Goal: Information Seeking & Learning: Learn about a topic

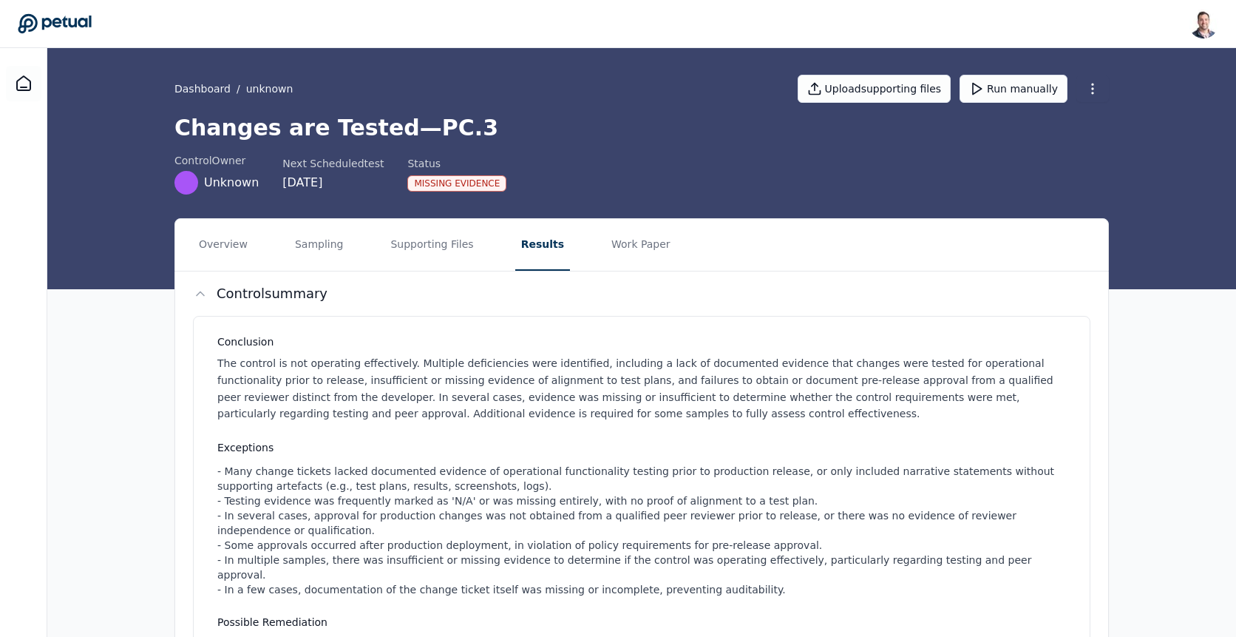
scroll to position [1171, 0]
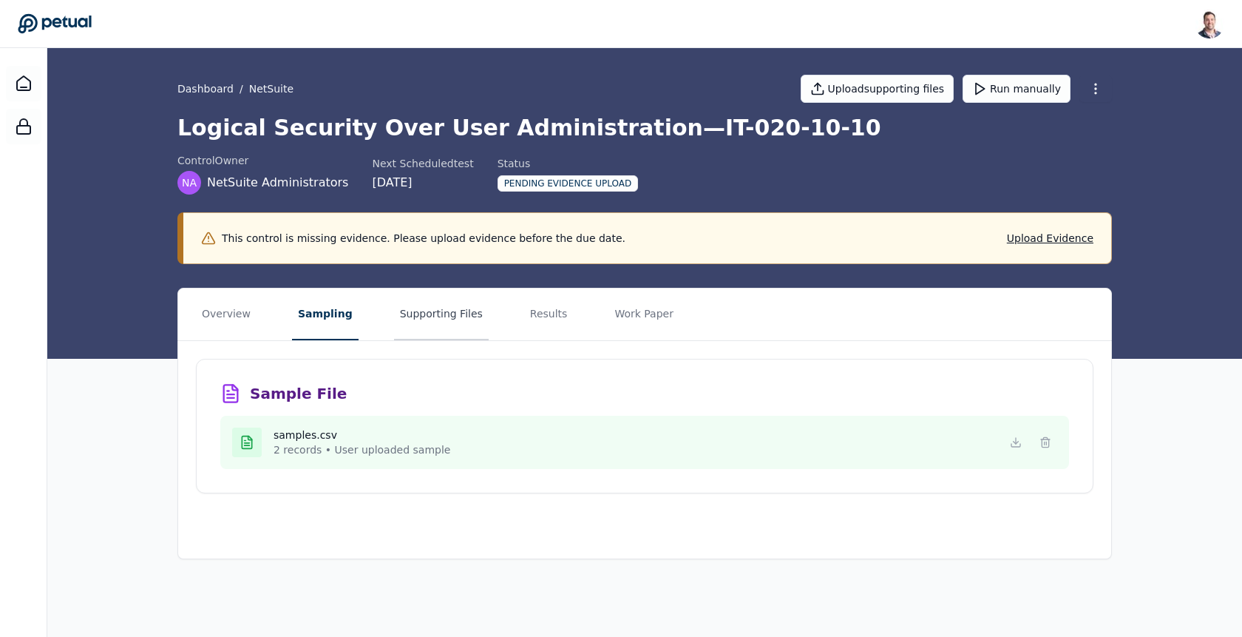
click at [448, 316] on button "Supporting Files" at bounding box center [441, 314] width 95 height 52
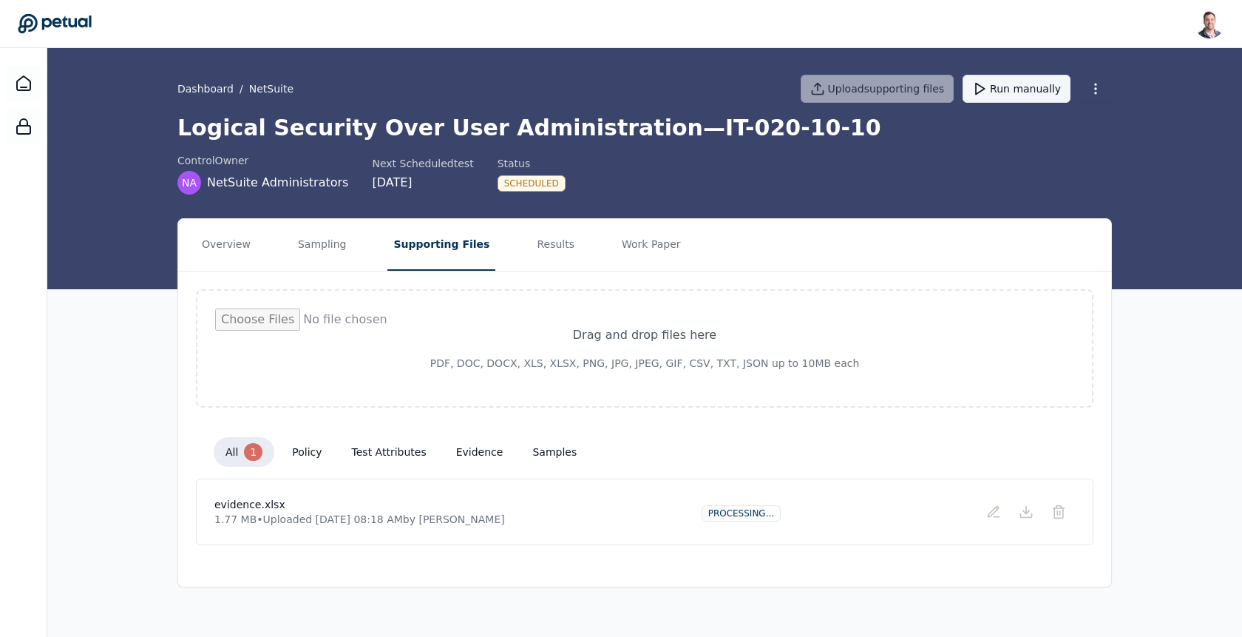
click at [1003, 92] on button "Run manually" at bounding box center [1017, 89] width 108 height 28
click at [531, 243] on button "Results" at bounding box center [556, 245] width 50 height 52
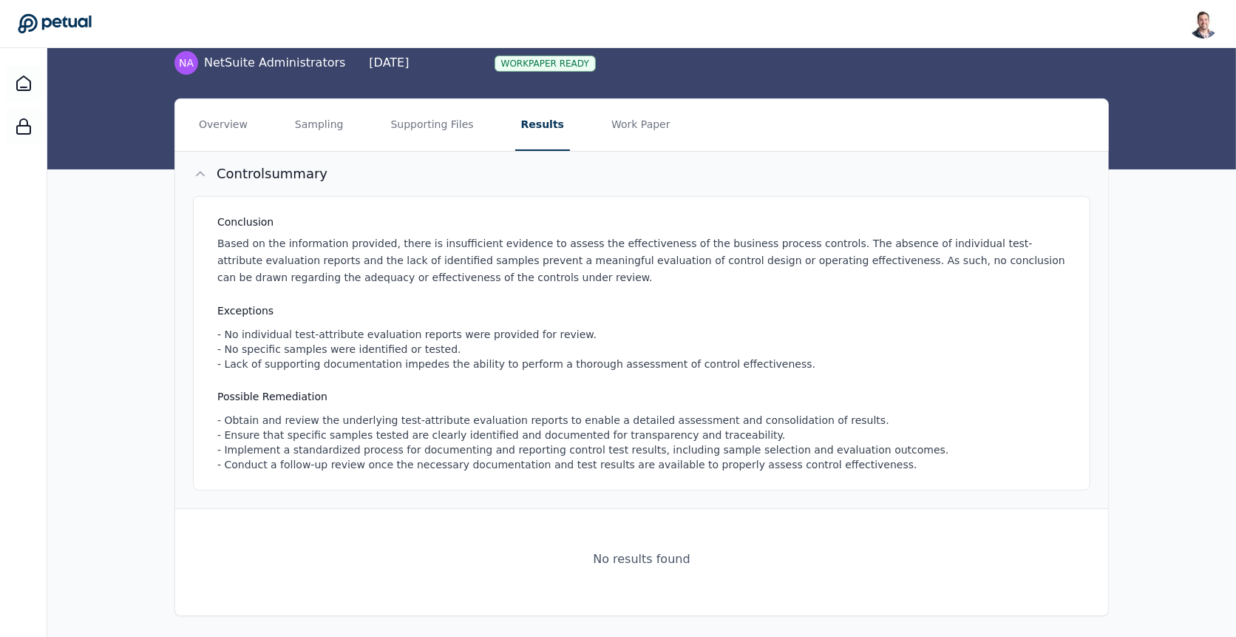
scroll to position [120, 0]
click at [634, 129] on button "Work Paper" at bounding box center [641, 125] width 71 height 52
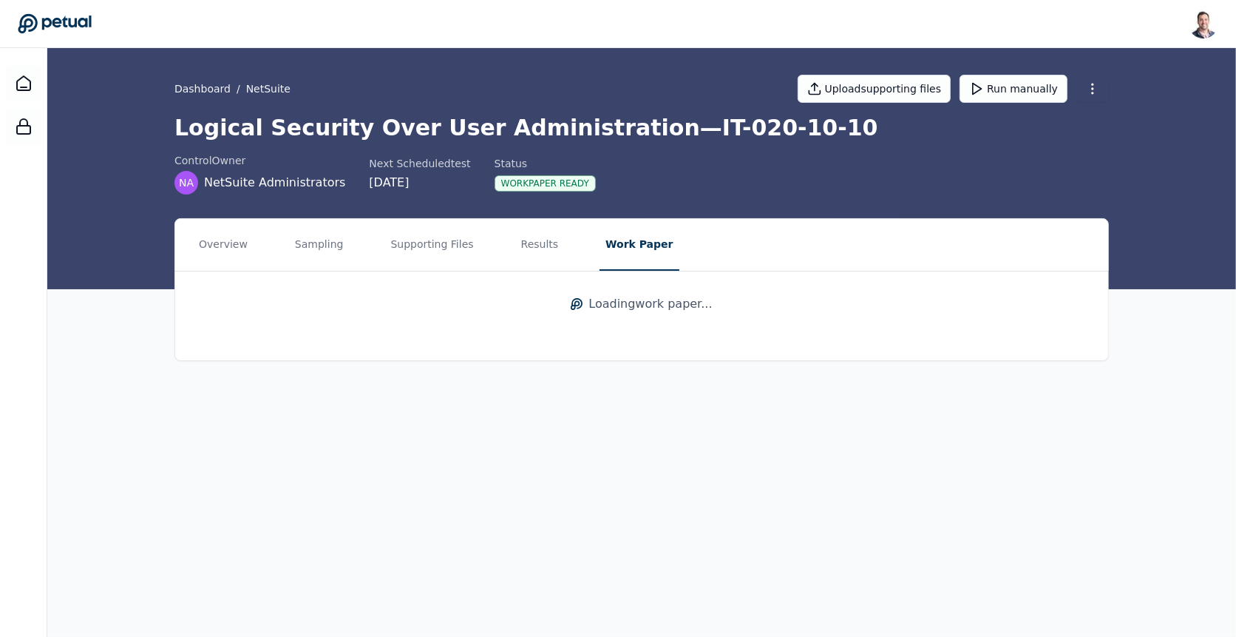
scroll to position [0, 0]
click at [589, 305] on link "View work paper" at bounding box center [645, 313] width 898 height 49
click at [536, 246] on button "Results" at bounding box center [543, 245] width 50 height 52
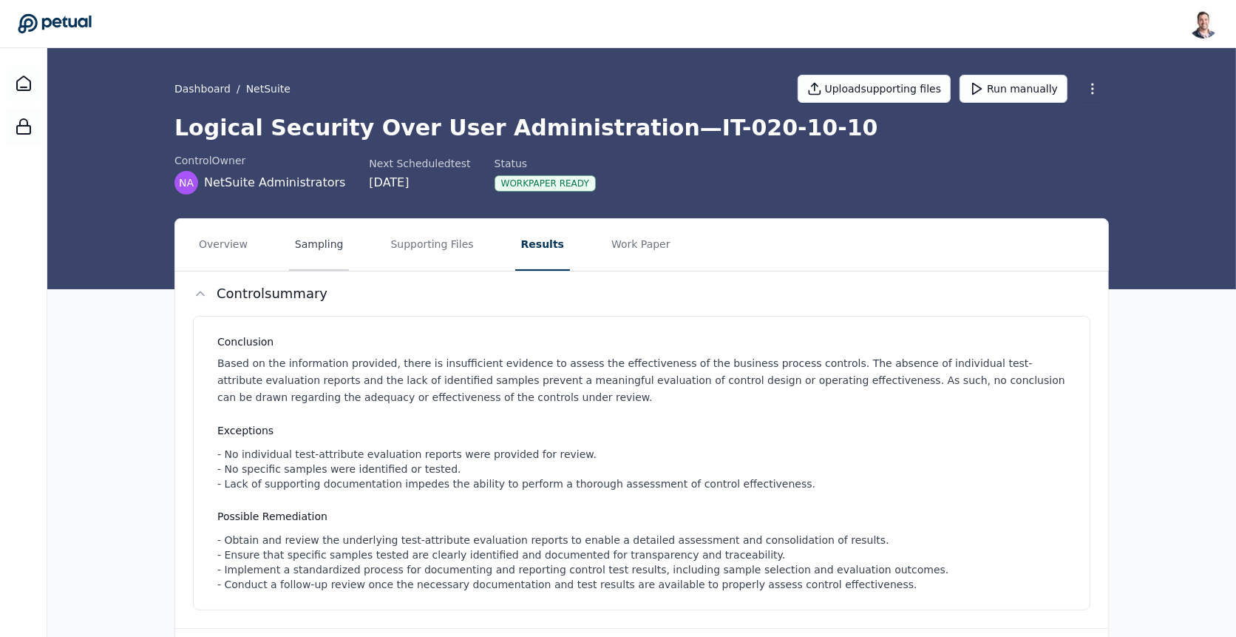
click at [327, 257] on button "Sampling" at bounding box center [319, 245] width 61 height 52
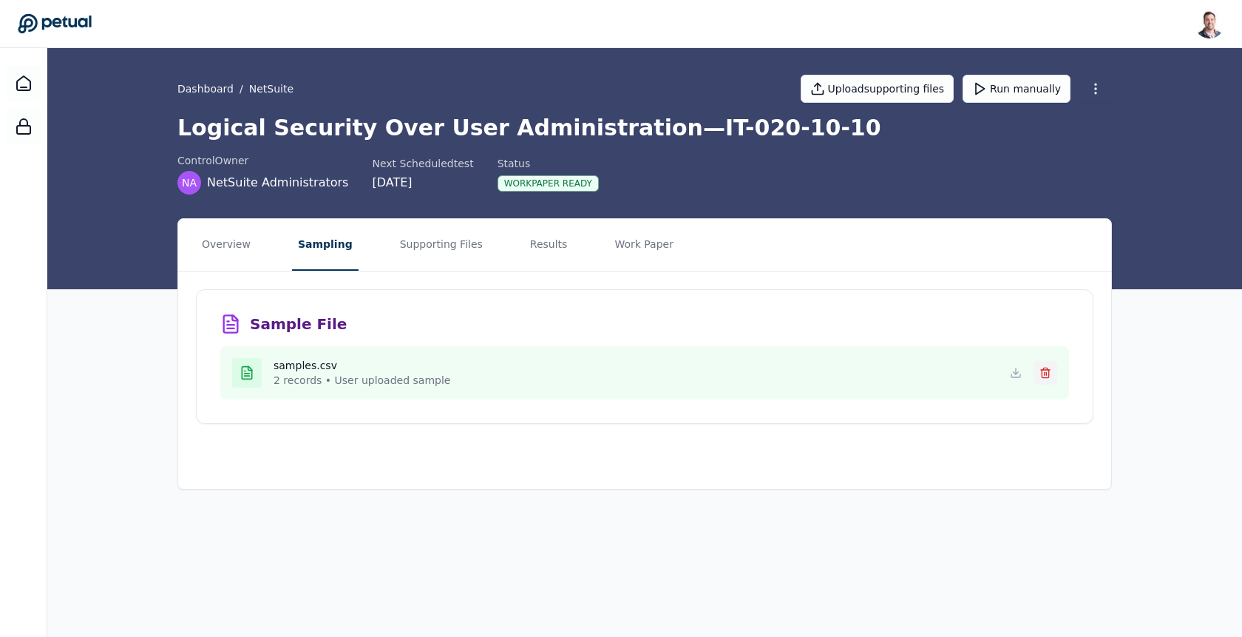
click at [1050, 368] on icon at bounding box center [1046, 373] width 12 height 12
click at [1052, 368] on button at bounding box center [1046, 373] width 24 height 24
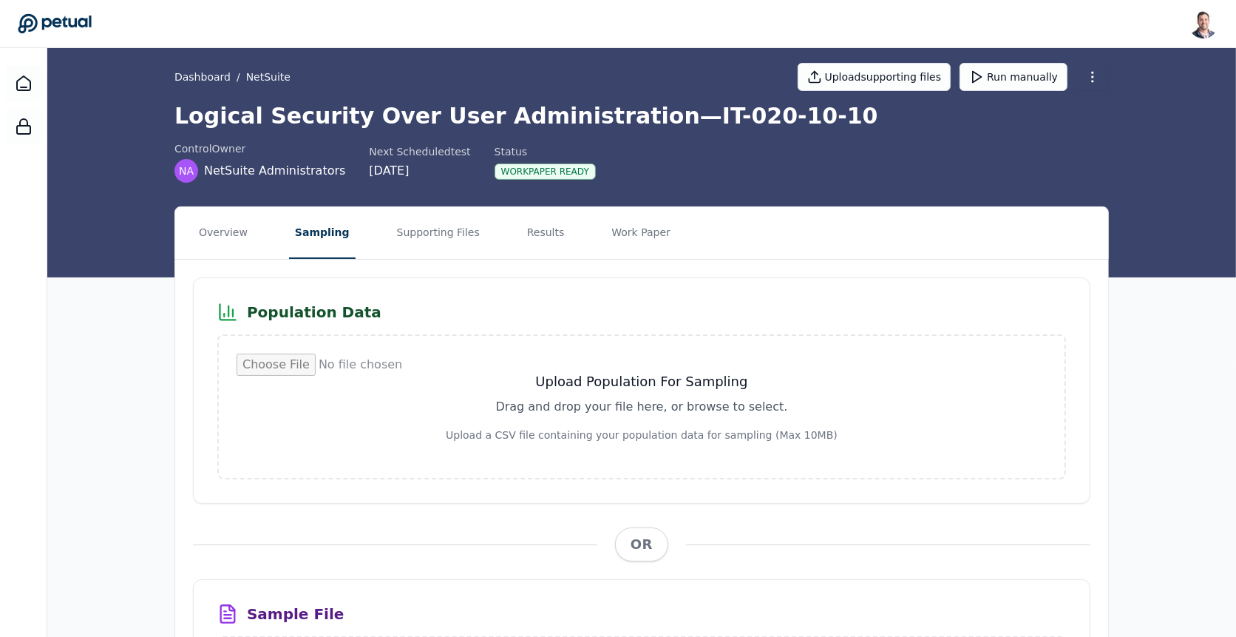
scroll to position [13, 0]
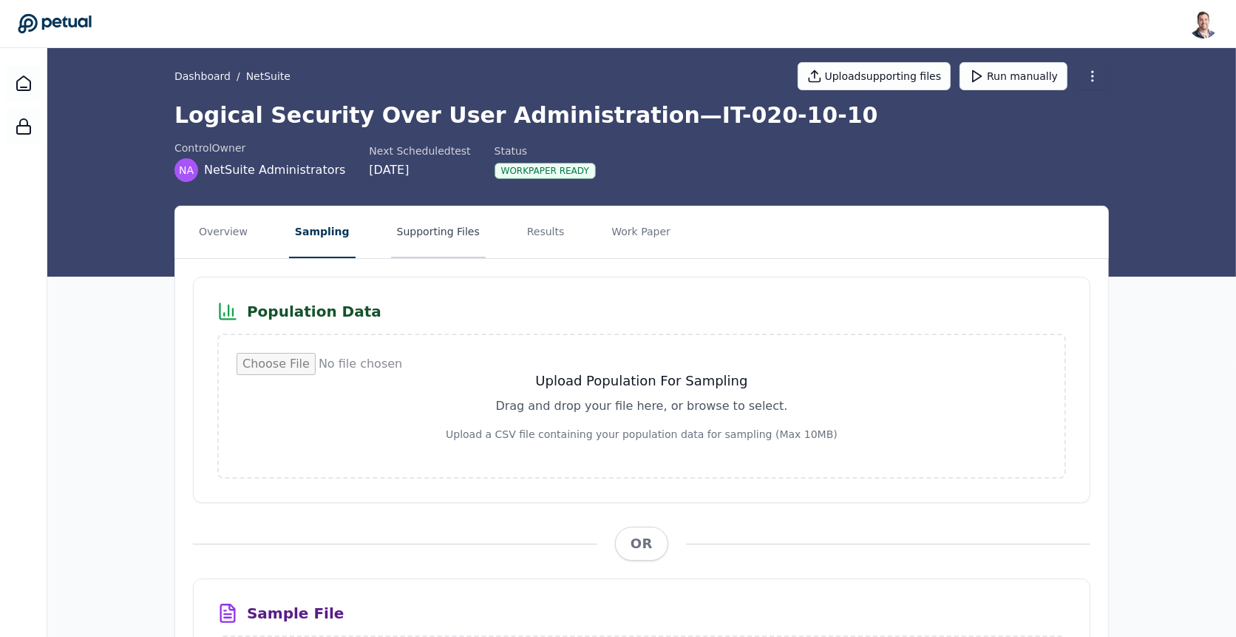
click at [428, 228] on button "Supporting Files" at bounding box center [438, 232] width 95 height 52
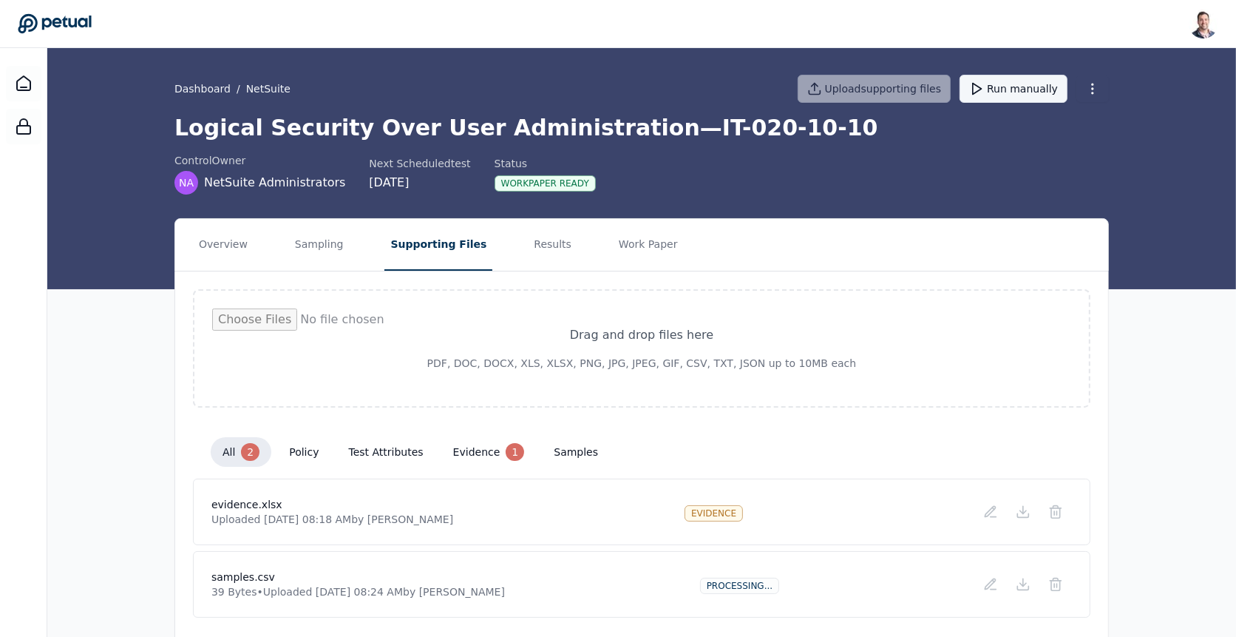
click at [1000, 87] on button "Run manually" at bounding box center [1014, 89] width 108 height 28
click at [1018, 92] on button "Run manually" at bounding box center [1014, 89] width 108 height 28
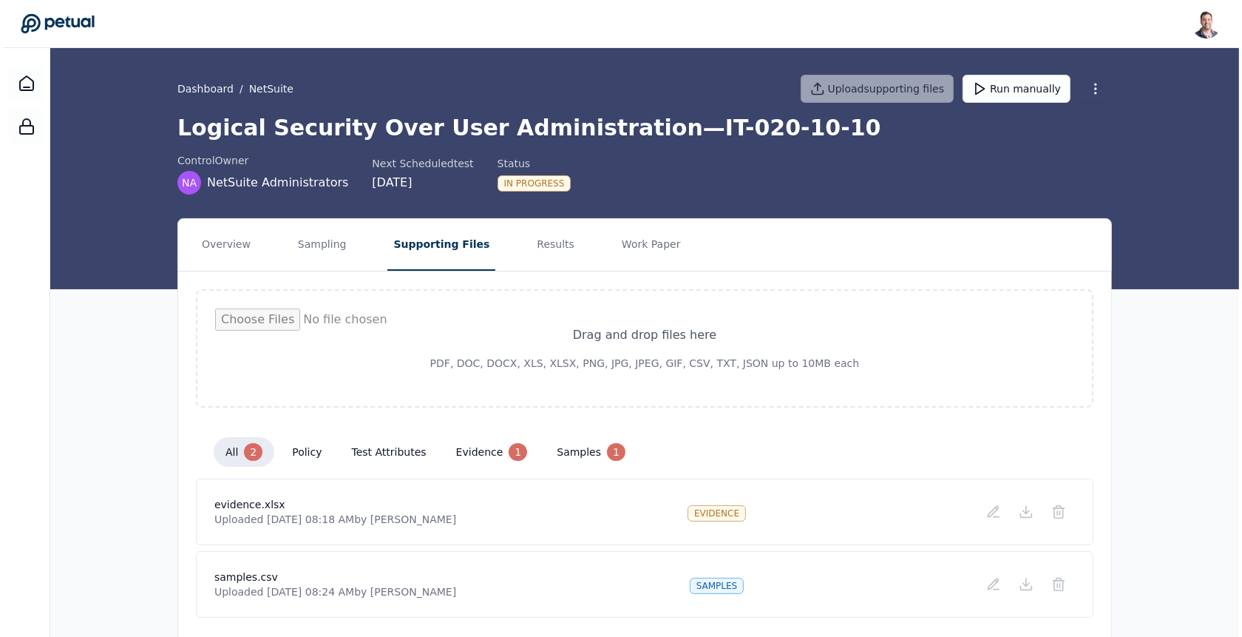
scroll to position [42, 0]
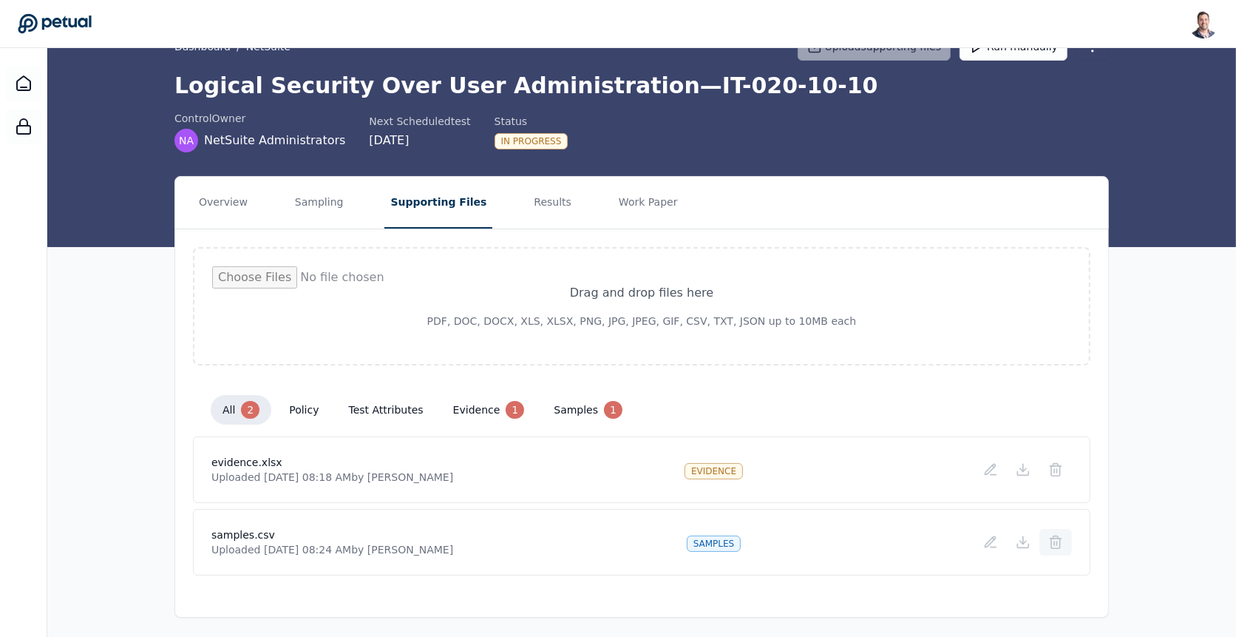
click at [1062, 538] on icon at bounding box center [1056, 538] width 11 height 0
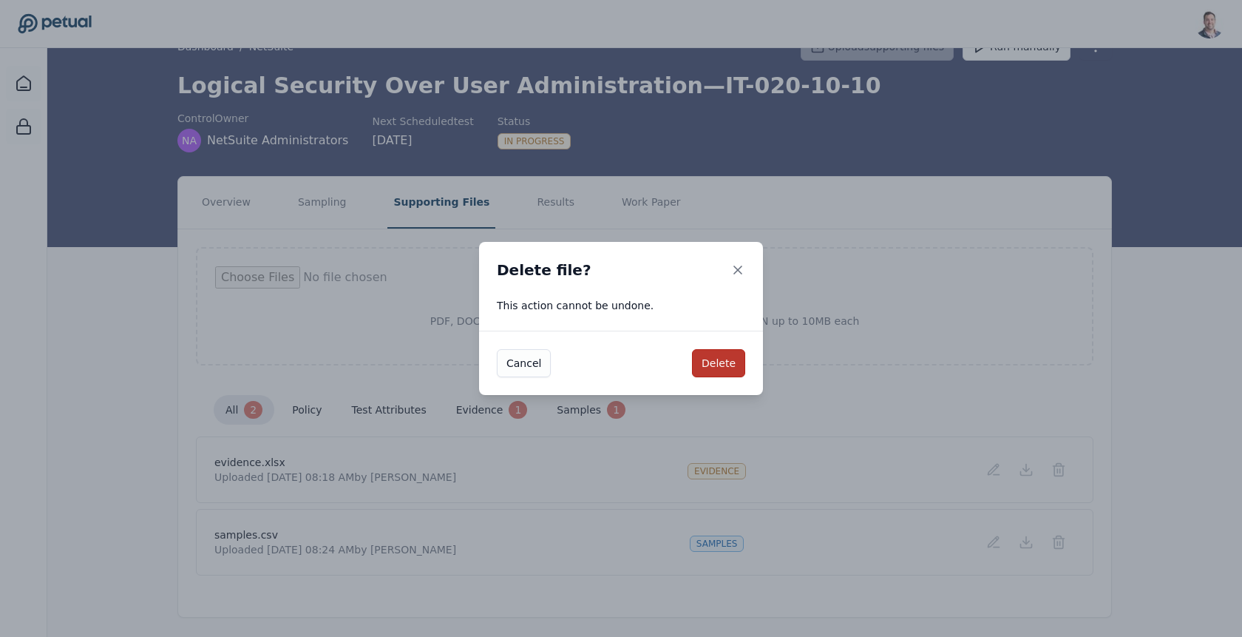
click at [715, 366] on button "Delete" at bounding box center [718, 363] width 53 height 28
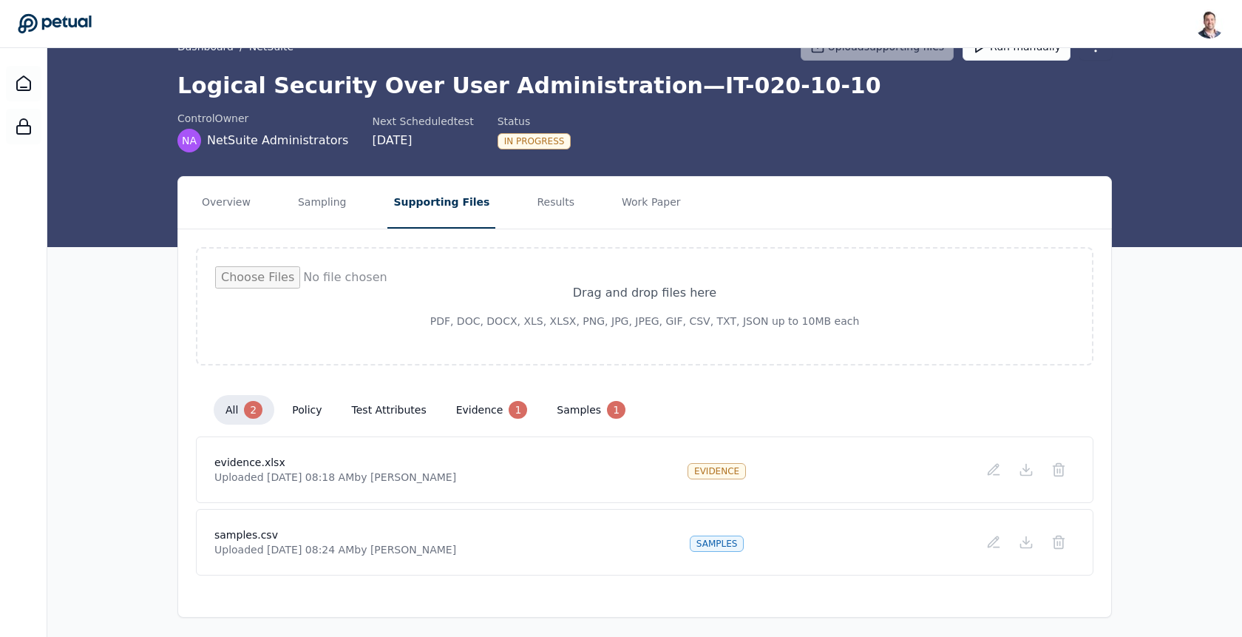
scroll to position [0, 0]
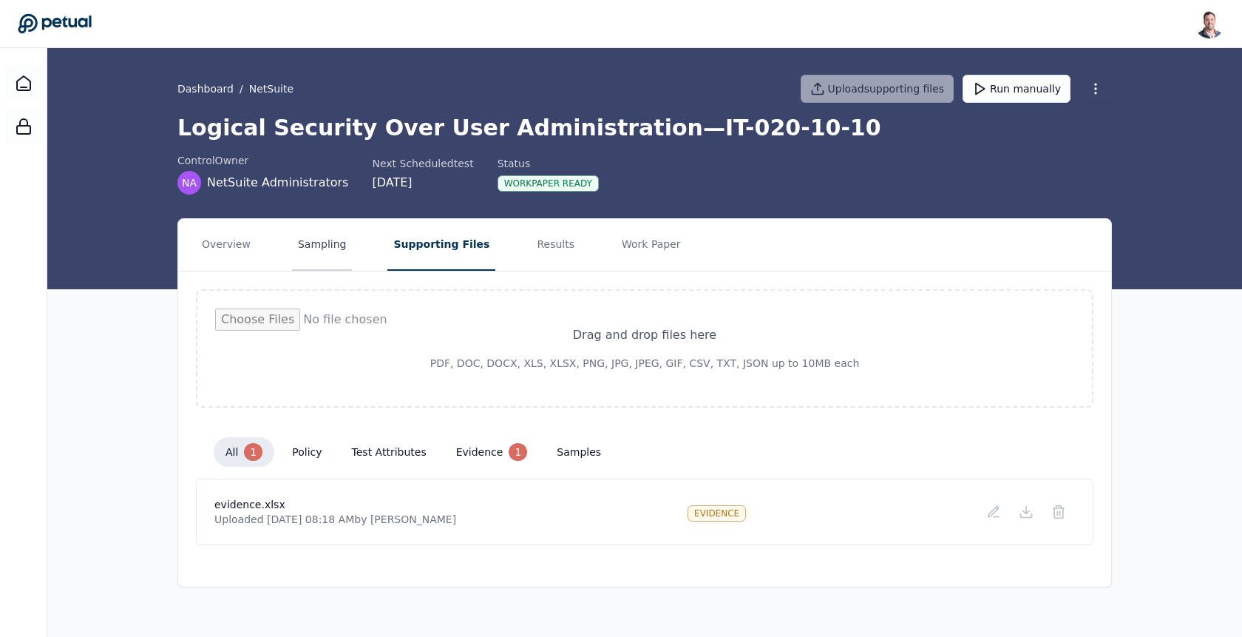
click at [318, 248] on button "Sampling" at bounding box center [322, 245] width 61 height 52
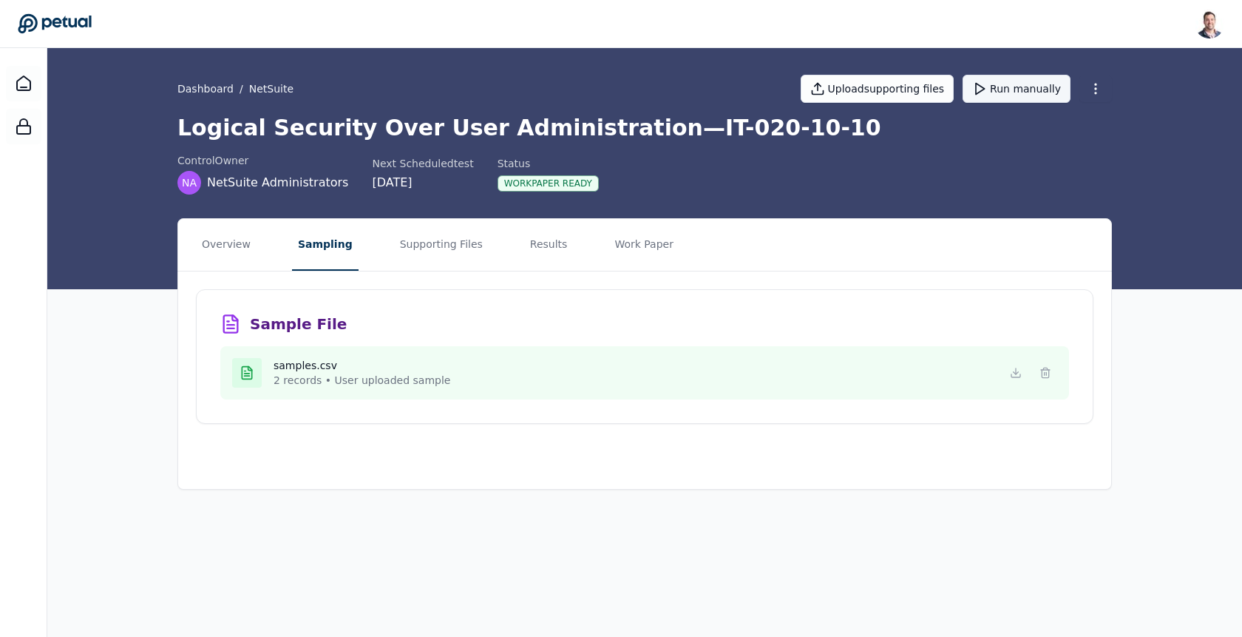
click at [1030, 87] on button "Run manually" at bounding box center [1017, 89] width 108 height 28
click at [543, 242] on button "Results" at bounding box center [549, 245] width 50 height 52
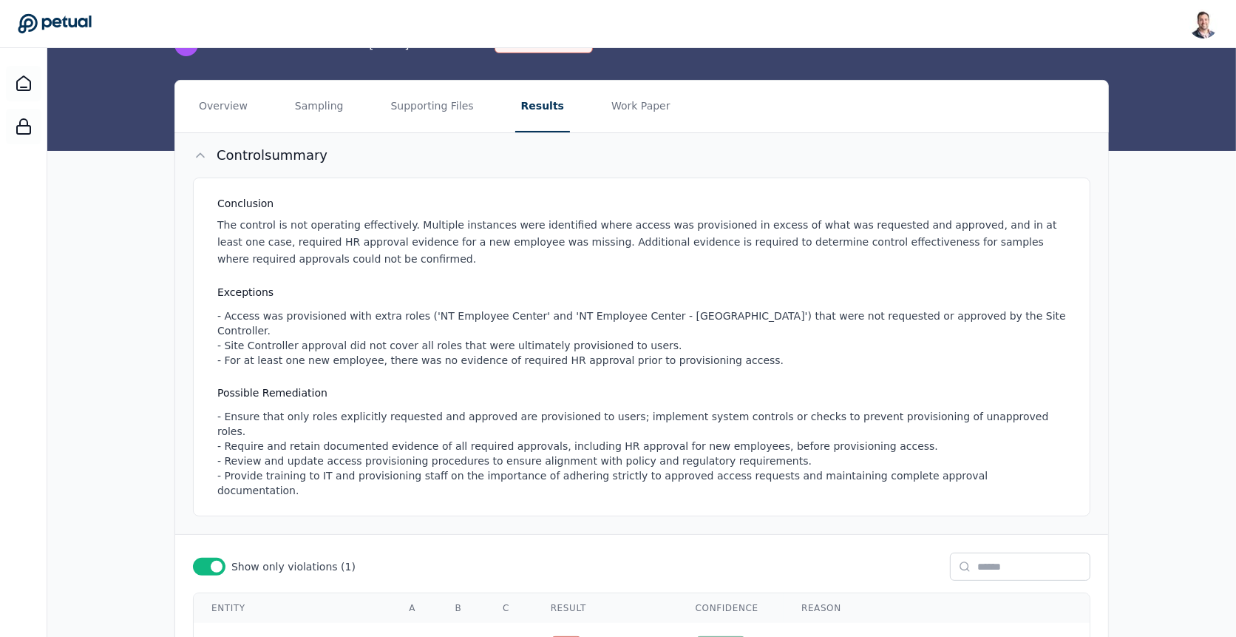
scroll to position [137, 0]
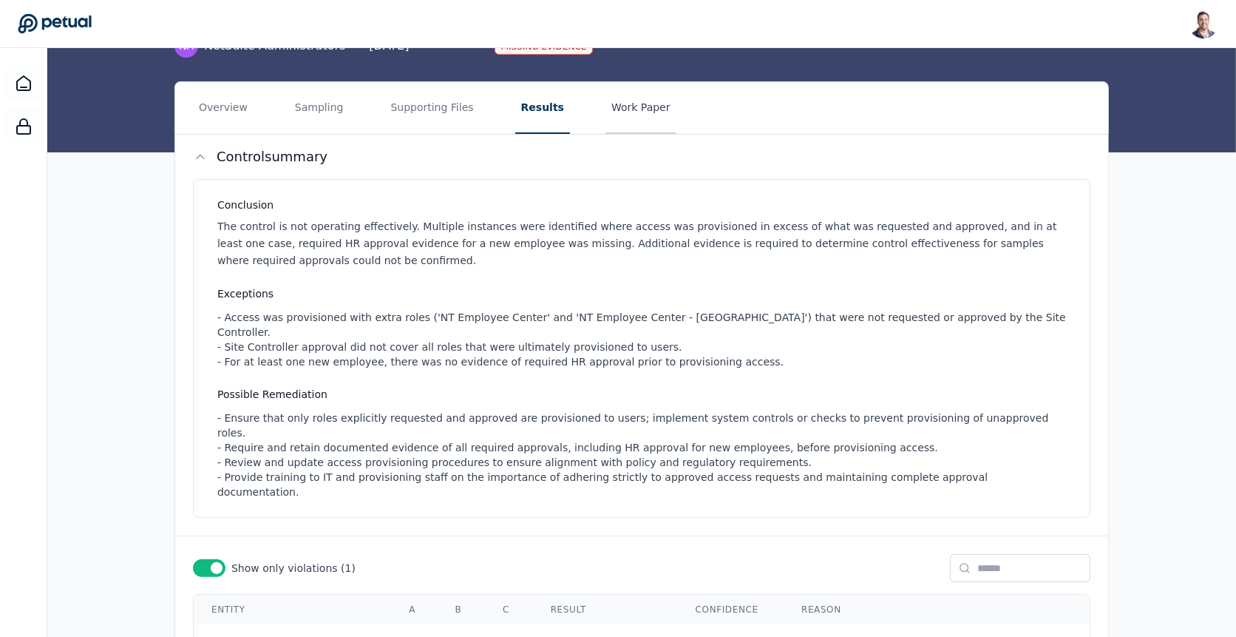
click at [619, 113] on button "Work Paper" at bounding box center [641, 108] width 71 height 52
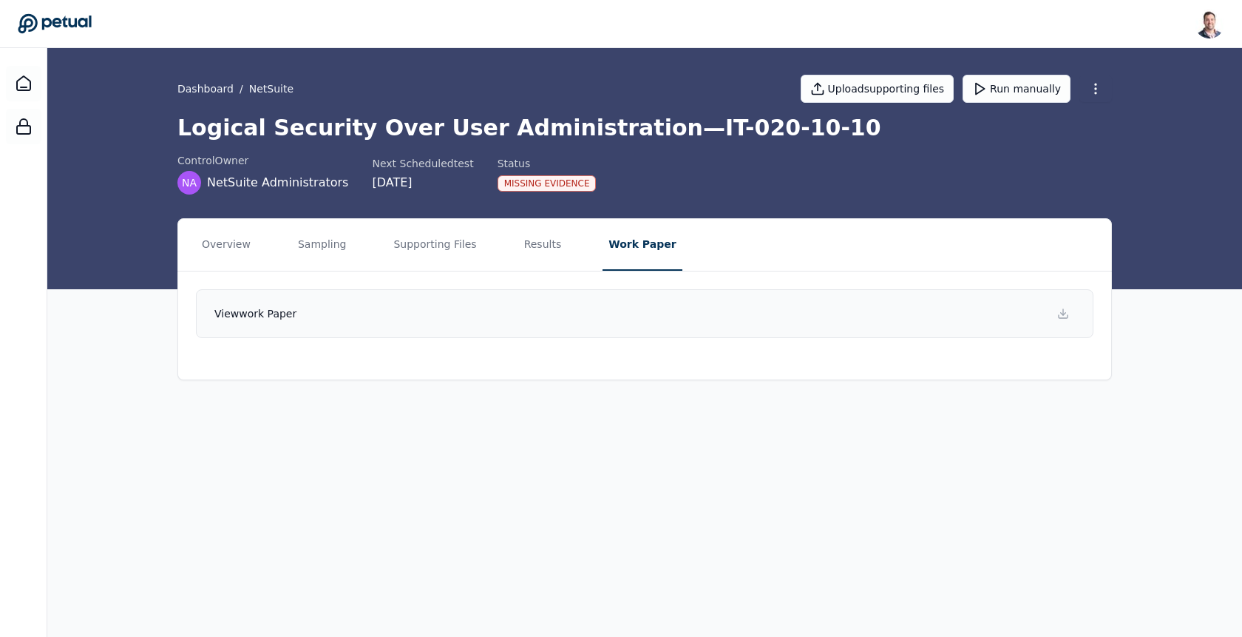
click at [506, 320] on link "View work paper" at bounding box center [645, 313] width 898 height 49
click at [521, 249] on button "Results" at bounding box center [543, 245] width 50 height 52
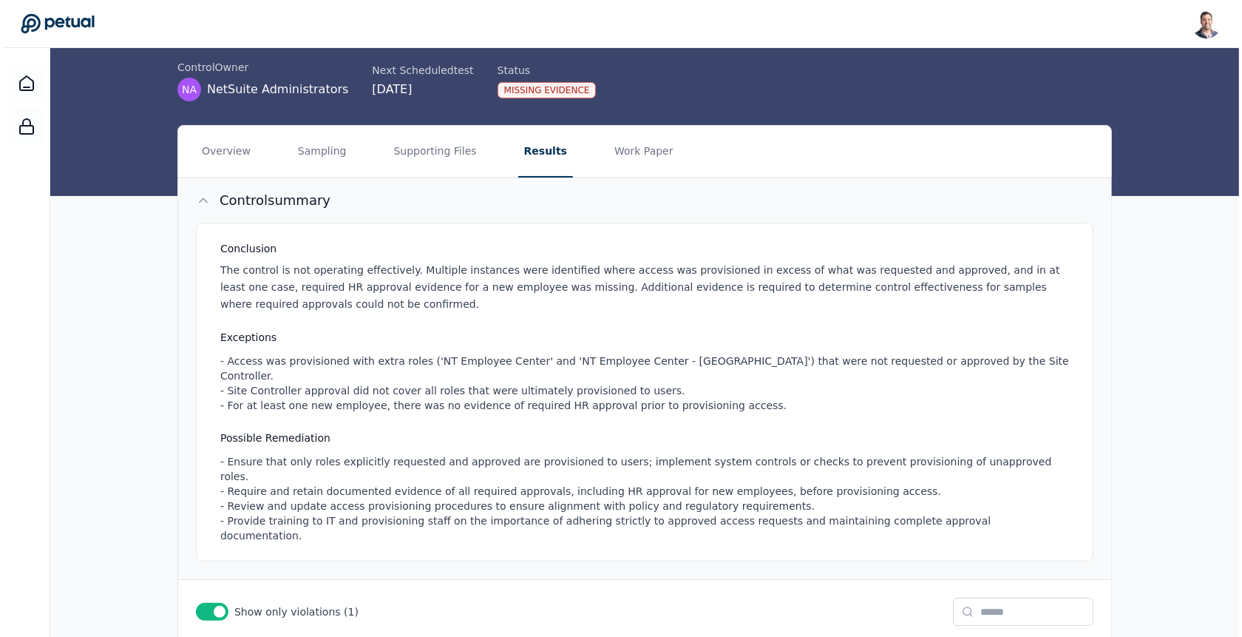
scroll to position [247, 0]
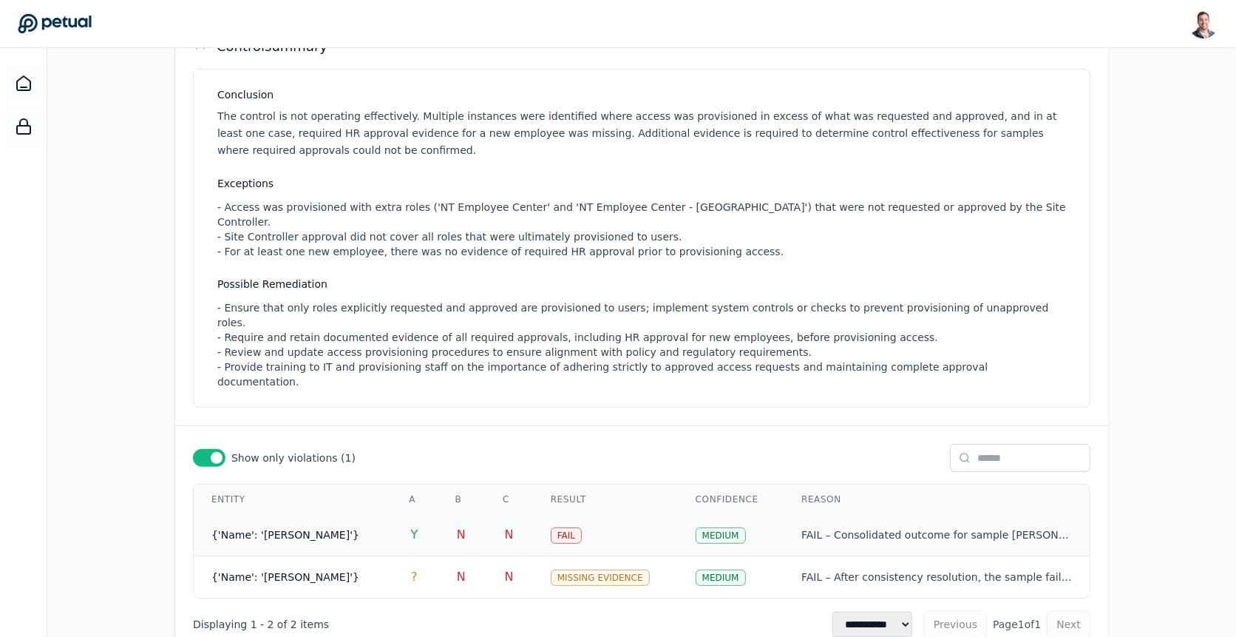
click at [475, 514] on td "N" at bounding box center [462, 535] width 48 height 42
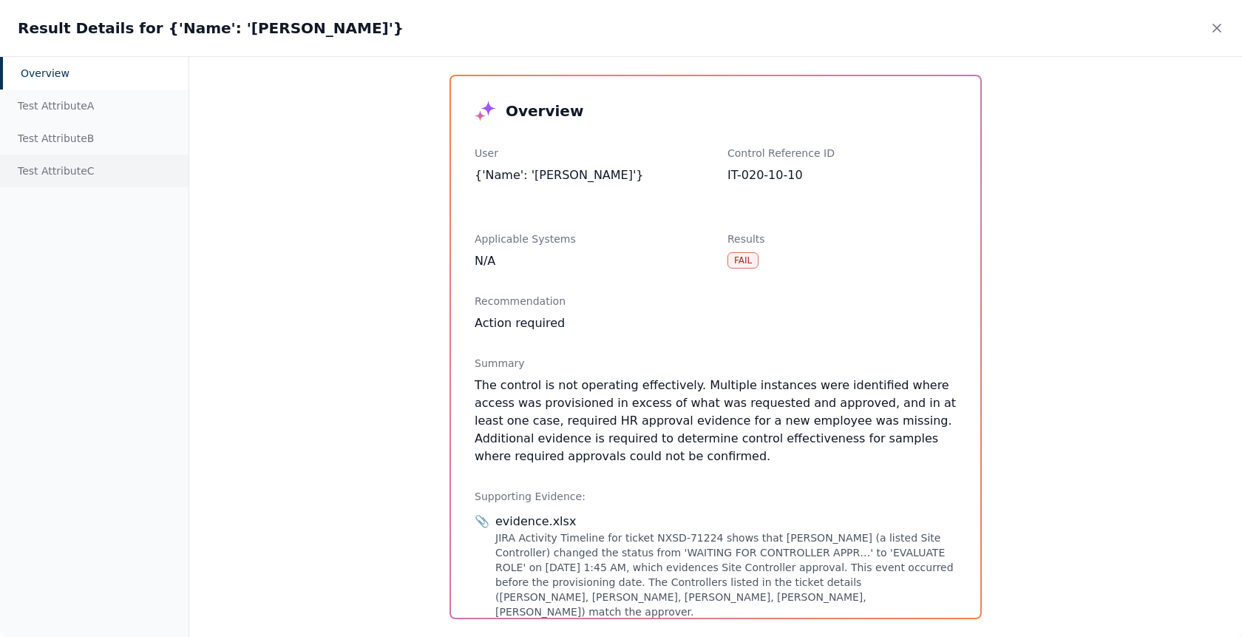
click at [66, 167] on div "Test Attribute C" at bounding box center [94, 171] width 189 height 33
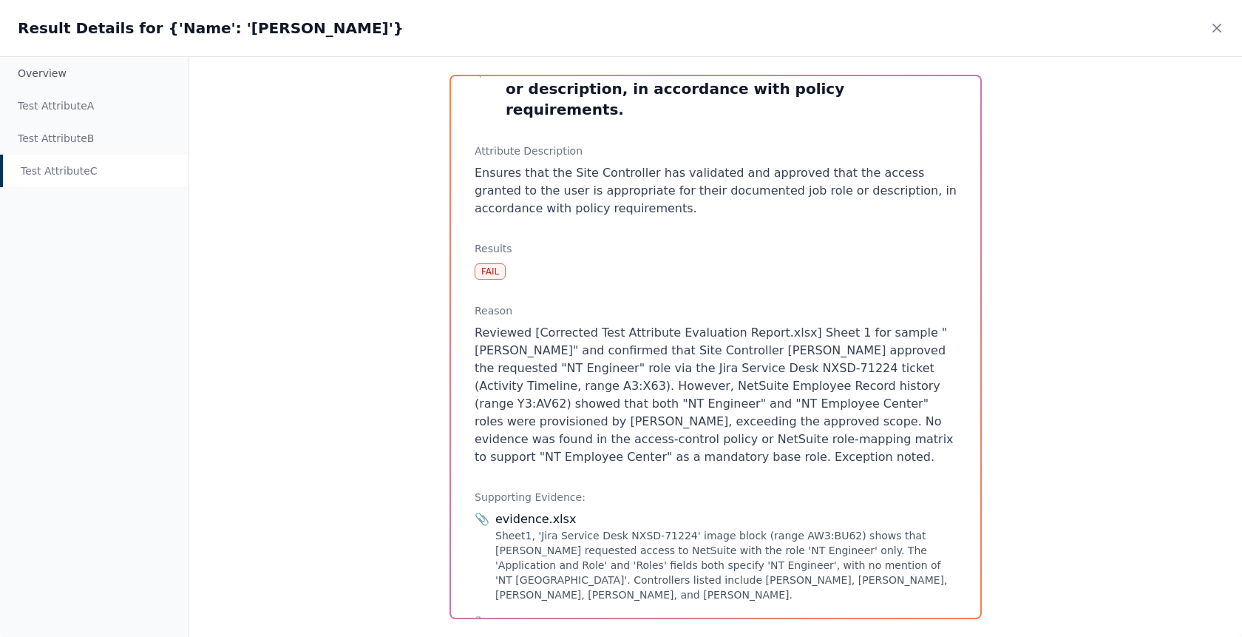
scroll to position [87, 0]
drag, startPoint x: 751, startPoint y: 433, endPoint x: 534, endPoint y: 314, distance: 247.6
click at [534, 321] on p "Reviewed [Corrected Test Attribute Evaluation Report.xlsx] Sheet 1 for sample "…" at bounding box center [716, 392] width 482 height 142
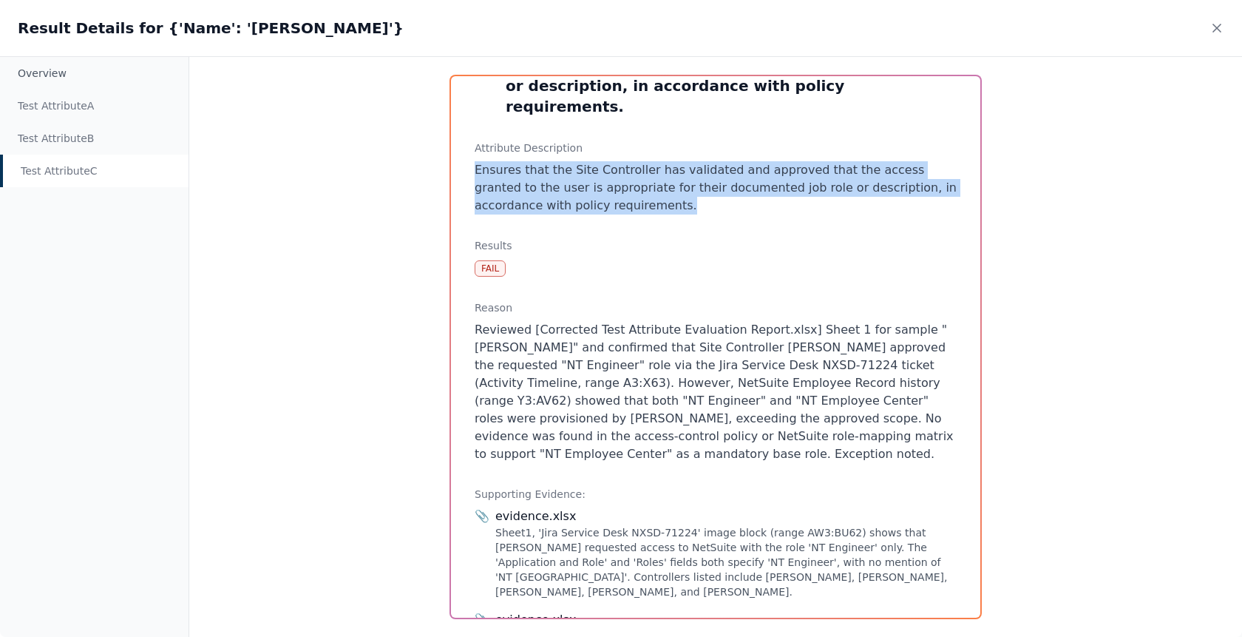
drag, startPoint x: 643, startPoint y: 180, endPoint x: 473, endPoint y: 145, distance: 173.7
click at [473, 145] on div "Test Attribute C : Ensures that the Site Controller has validated and approved …" at bounding box center [715, 346] width 529 height 541
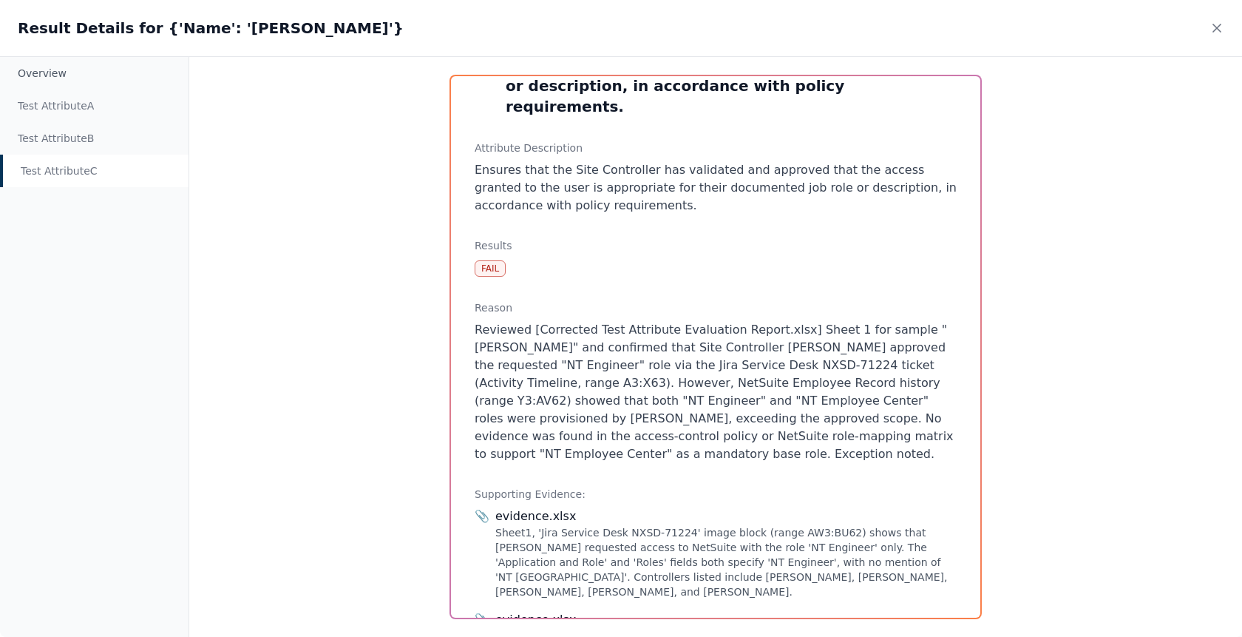
click at [697, 382] on p "Reviewed [Corrected Test Attribute Evaluation Report.xlsx] Sheet 1 for sample "…" at bounding box center [716, 392] width 482 height 142
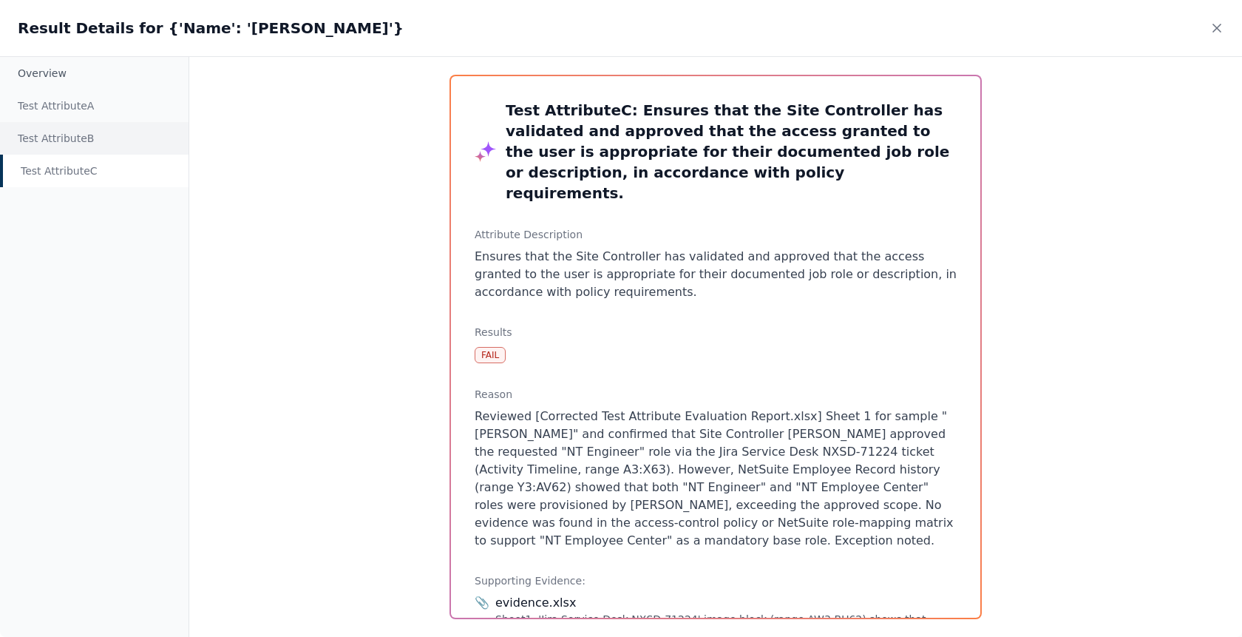
click at [109, 135] on div "Test Attribute B" at bounding box center [94, 138] width 189 height 33
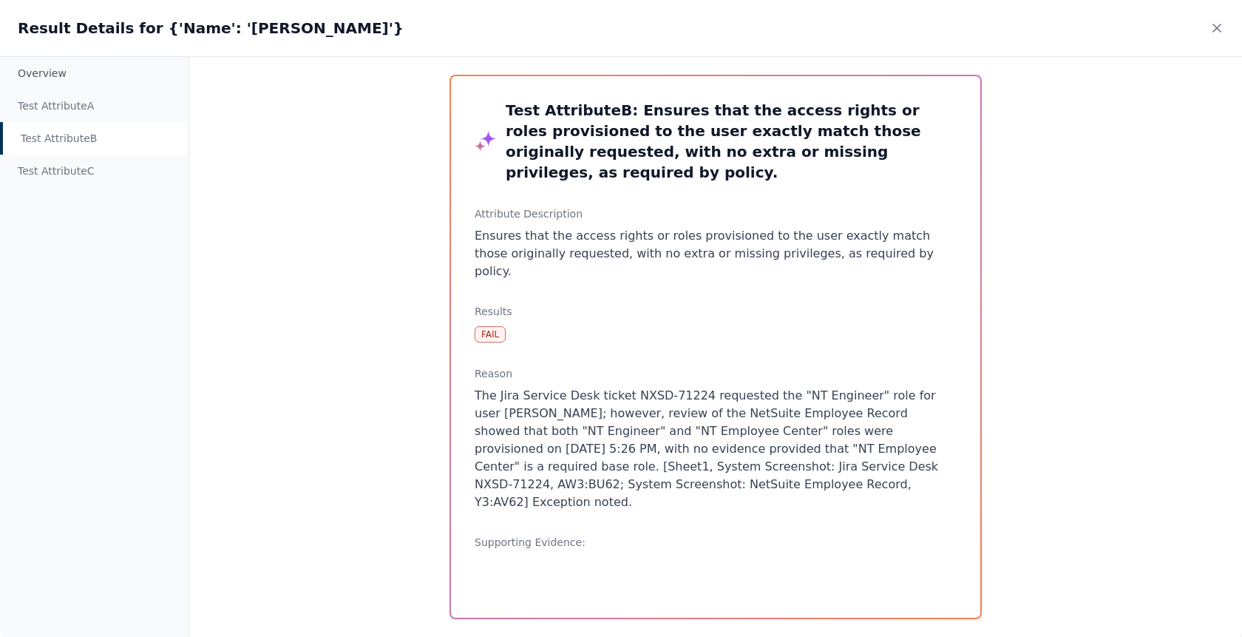
drag, startPoint x: 791, startPoint y: 440, endPoint x: 648, endPoint y: 339, distance: 175.0
click at [648, 366] on div "Reason The Jira Service Desk ticket NXSD-71224 requested the "NT Engineer" role…" at bounding box center [716, 438] width 482 height 145
click at [698, 323] on div "Test Attribute B : Ensures that the access rights or roles provisioned to the u…" at bounding box center [715, 346] width 529 height 541
click at [1221, 35] on div "Result Details for {'Name': 'Dunbar, Ricky'}" at bounding box center [621, 28] width 1242 height 56
click at [1221, 32] on icon at bounding box center [1216, 27] width 7 height 7
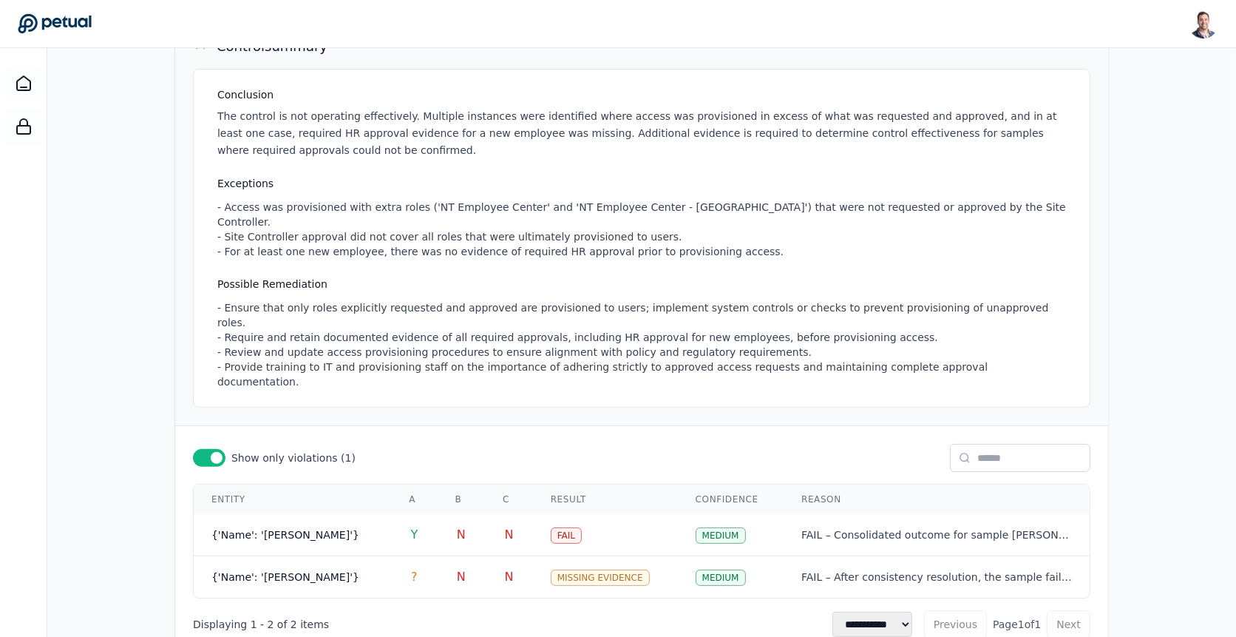
click at [603, 316] on div "- Ensure that only roles explicitly requested and approved are provisioned to u…" at bounding box center [644, 344] width 855 height 89
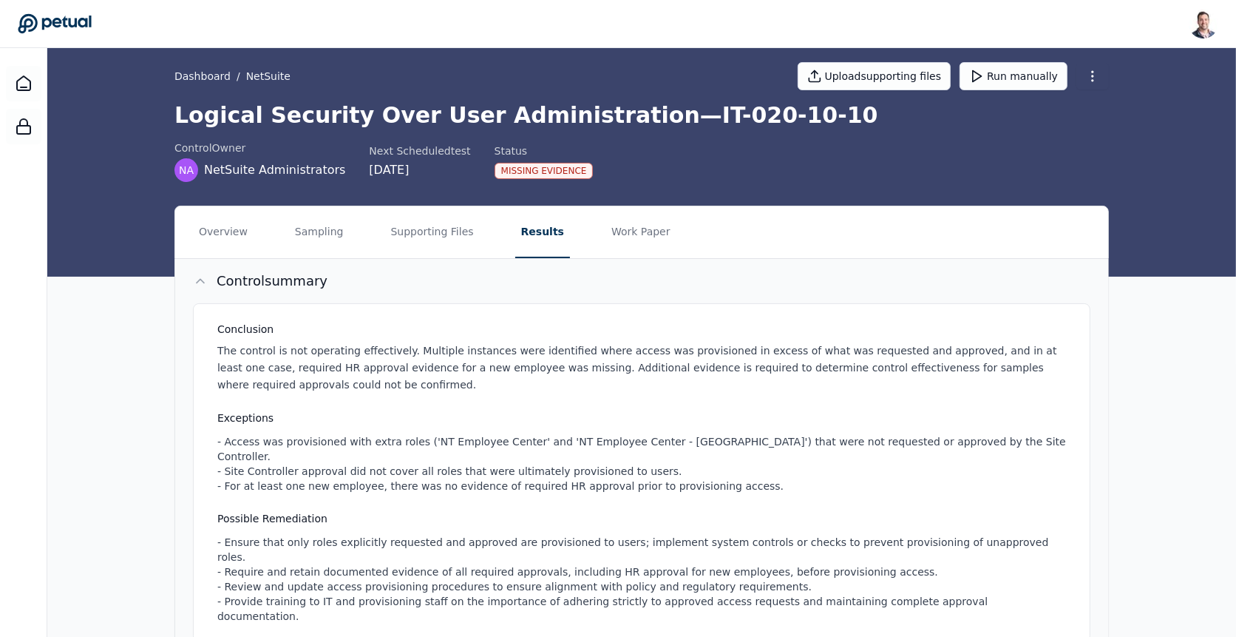
scroll to position [11, 0]
